Goal: Transaction & Acquisition: Purchase product/service

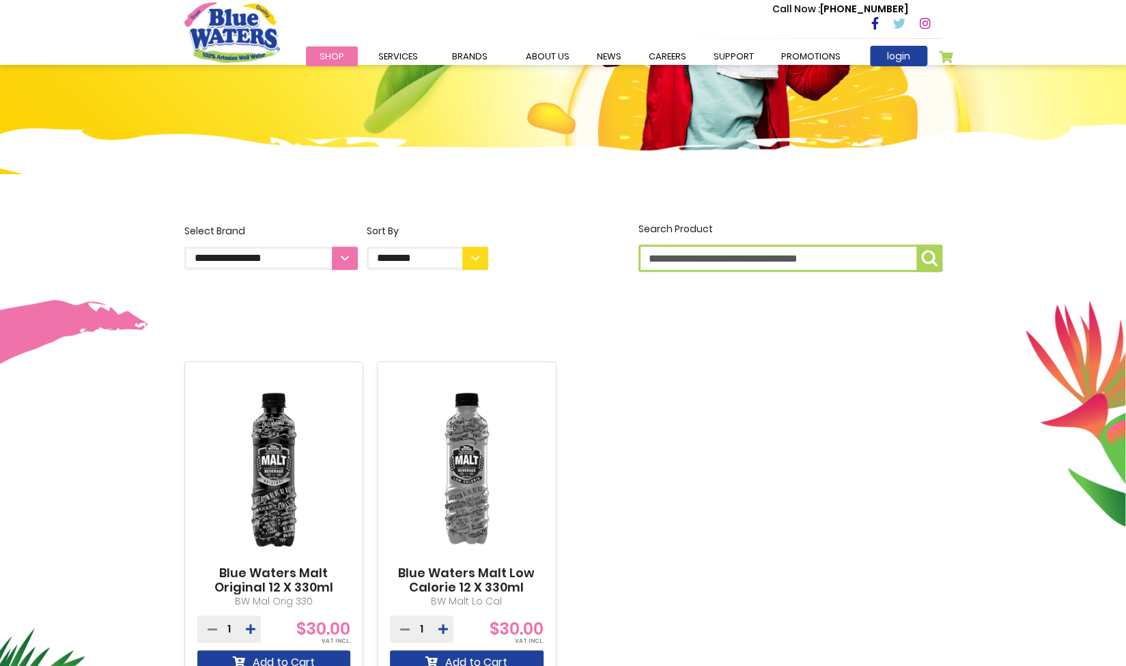
scroll to position [485, 0]
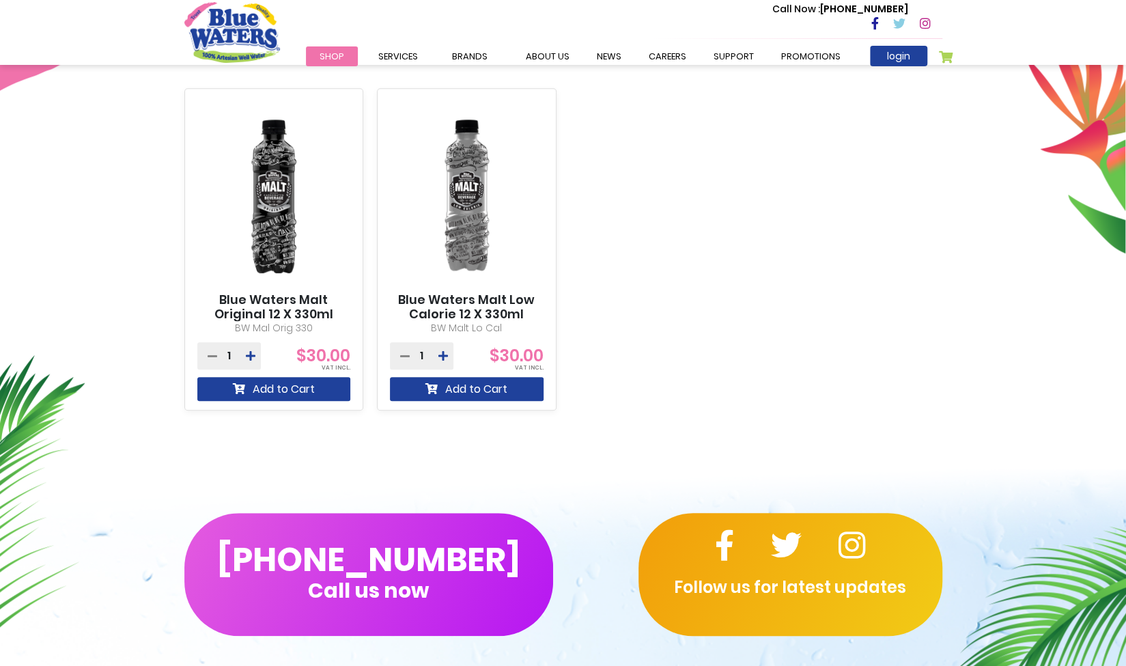
click at [473, 298] on link "Blue Waters Malt Low Calorie 12 X 330ml" at bounding box center [467, 306] width 154 height 29
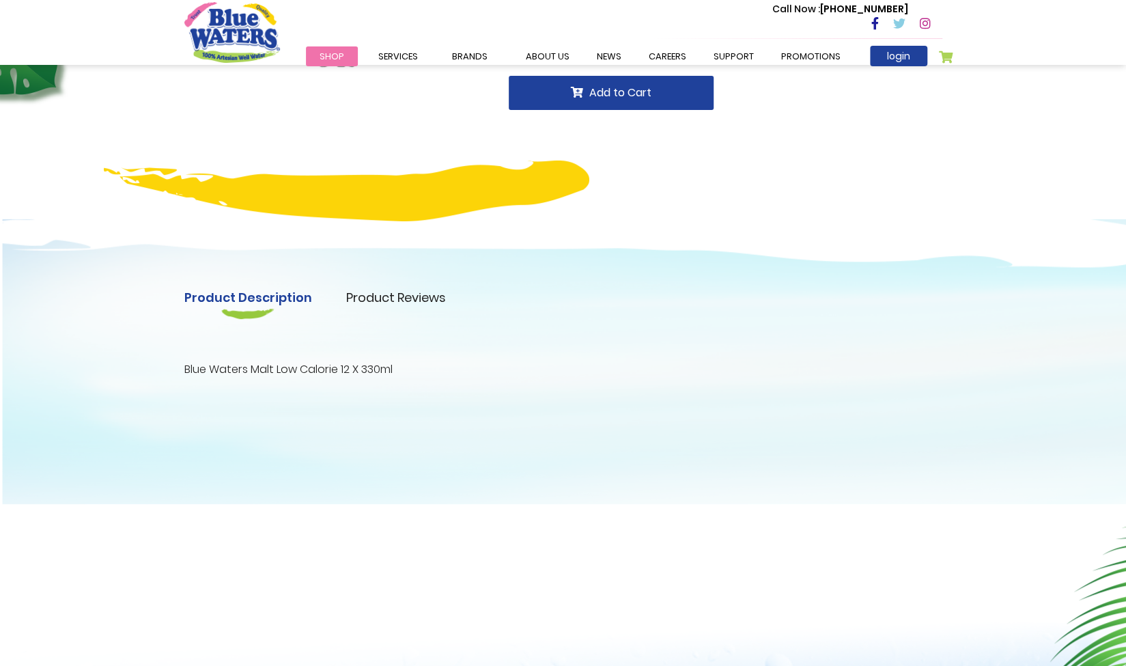
scroll to position [341, 0]
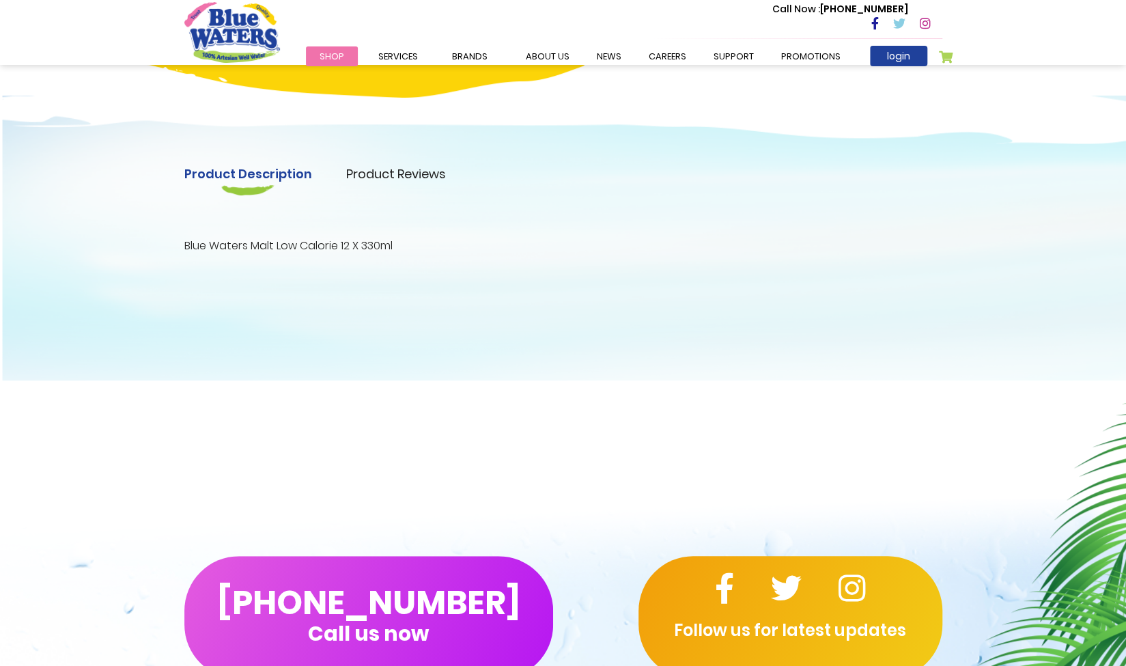
click at [416, 159] on div "Product Description Product Reviews Product Locator Blue Waters Malt Low Calori…" at bounding box center [563, 222] width 1126 height 315
click at [407, 177] on link "Product Reviews" at bounding box center [396, 174] width 100 height 18
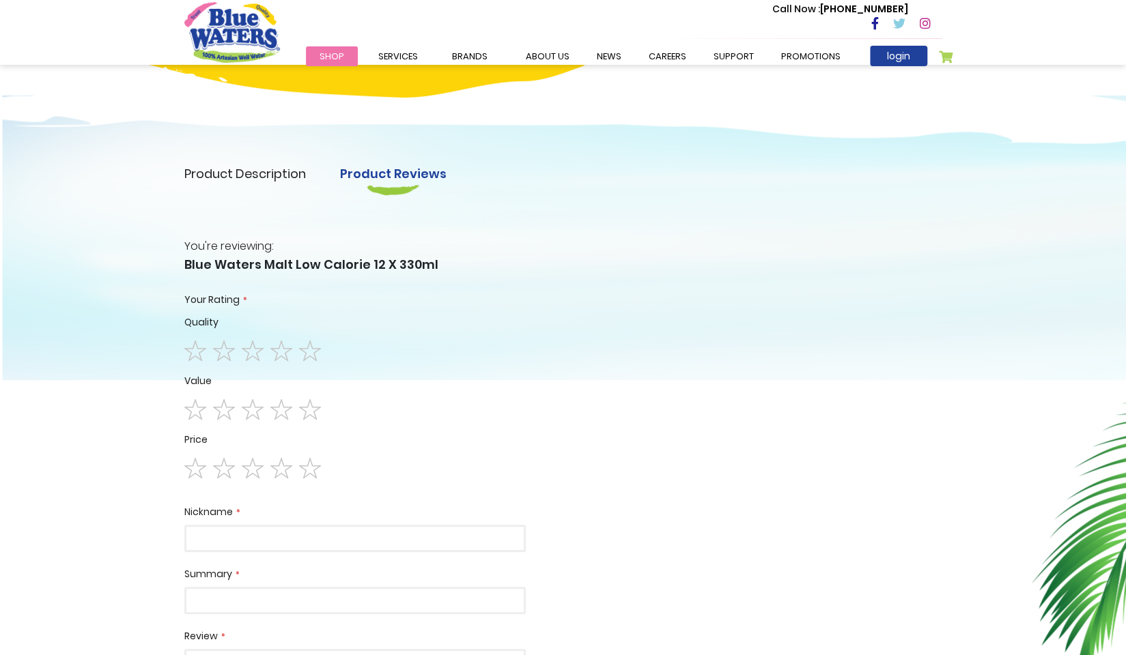
click at [253, 168] on link "Product Description" at bounding box center [245, 174] width 122 height 18
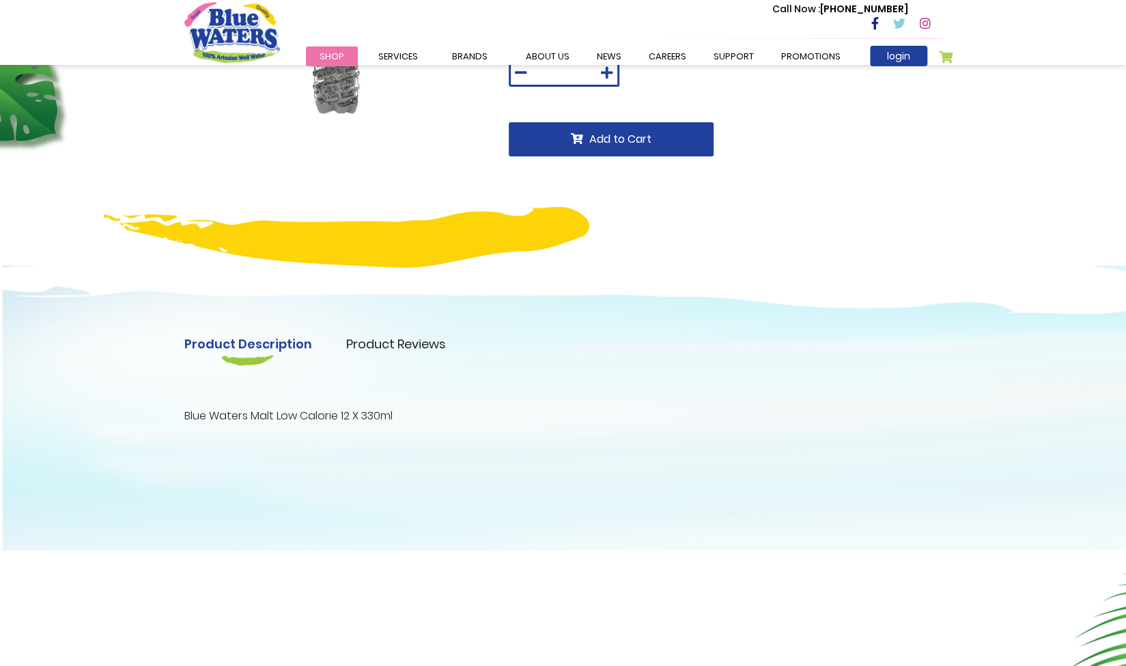
scroll to position [0, 0]
